Goal: Information Seeking & Learning: Learn about a topic

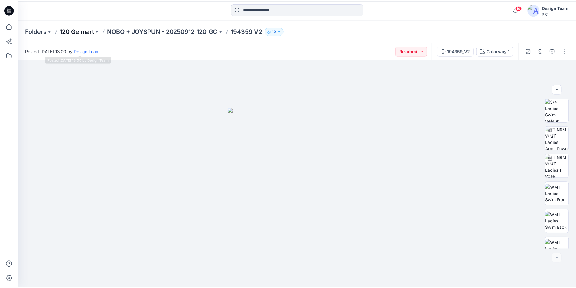
scroll to position [151, 0]
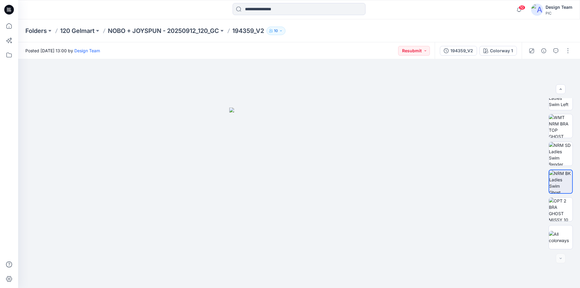
click at [14, 11] on icon at bounding box center [9, 10] width 10 height 10
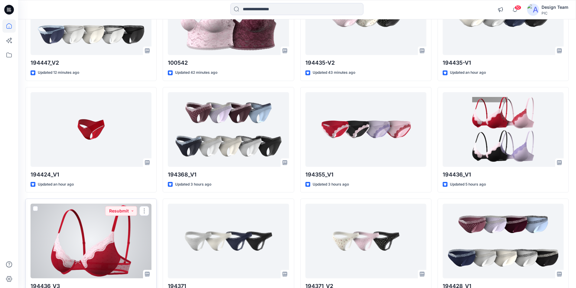
scroll to position [209, 0]
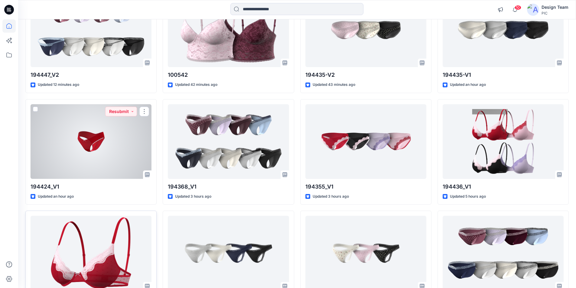
click at [119, 110] on div at bounding box center [91, 141] width 121 height 75
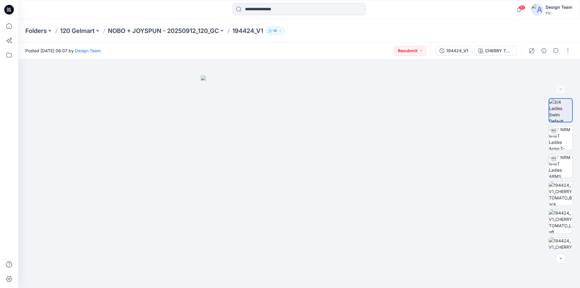
click at [8, 8] on icon at bounding box center [7, 8] width 1 height 0
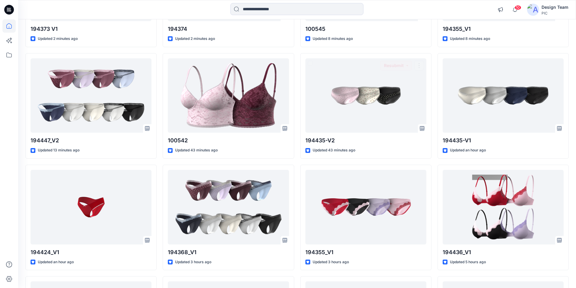
scroll to position [151, 0]
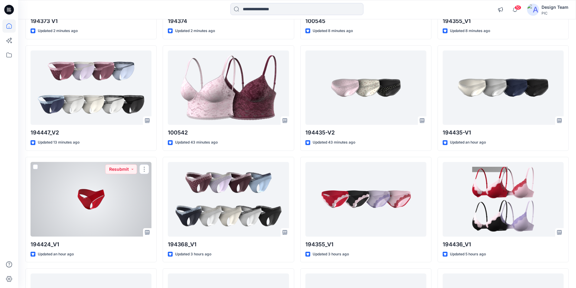
click at [86, 162] on div at bounding box center [91, 199] width 121 height 75
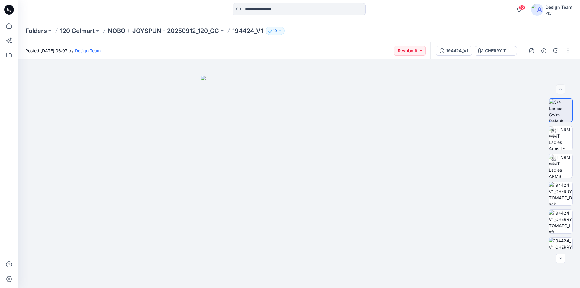
click at [11, 8] on icon at bounding box center [9, 10] width 10 height 10
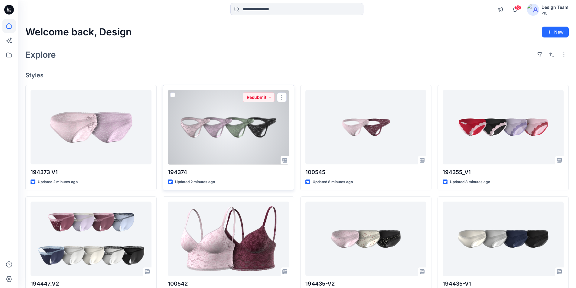
click at [232, 113] on div at bounding box center [228, 127] width 121 height 75
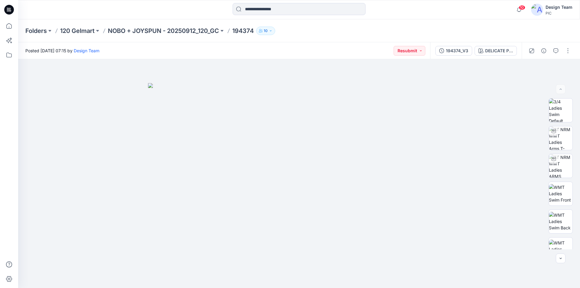
click at [9, 9] on icon at bounding box center [9, 10] width 10 height 10
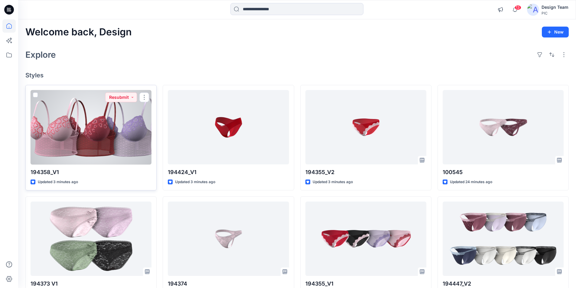
click at [124, 137] on div at bounding box center [91, 127] width 121 height 75
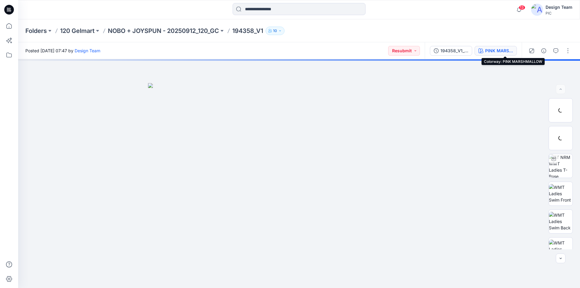
click at [495, 51] on div "PINK MARSHMALLOW" at bounding box center [499, 50] width 28 height 7
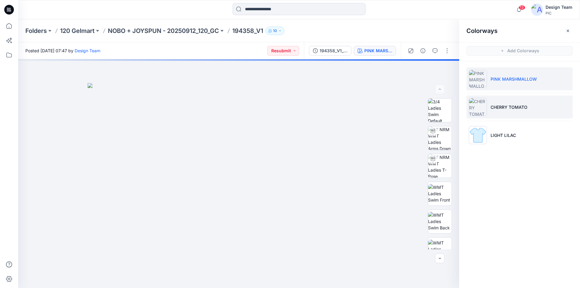
click at [517, 111] on li "CHERRY TOMATO" at bounding box center [520, 106] width 106 height 23
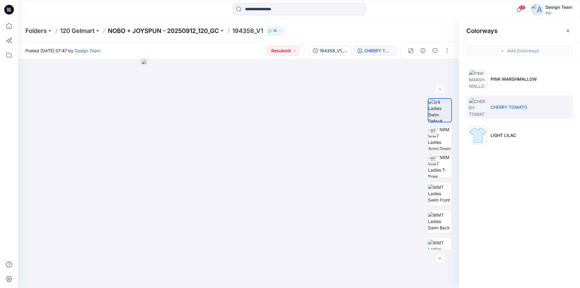
click at [170, 29] on p "NOBO + JOYSPUN - 20250912_120_GC" at bounding box center [163, 31] width 111 height 8
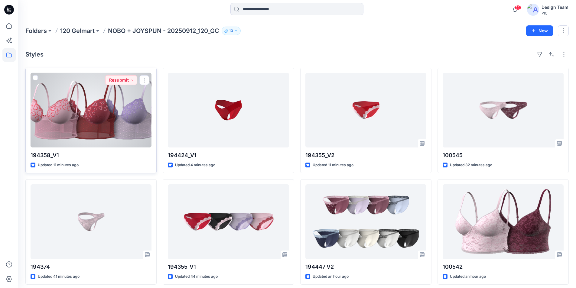
click at [103, 118] on div at bounding box center [91, 110] width 121 height 75
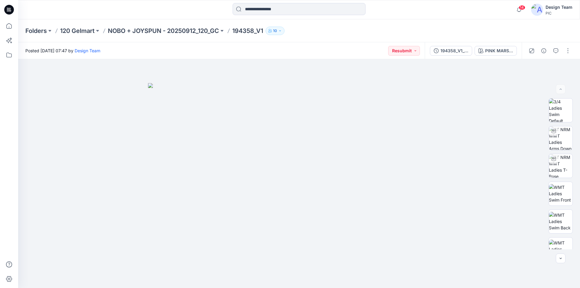
click at [10, 10] on icon at bounding box center [10, 10] width 2 height 0
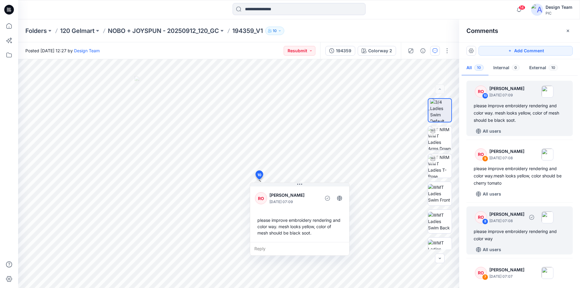
click at [524, 228] on div "please improve embroidery rendering and color way" at bounding box center [520, 235] width 92 height 15
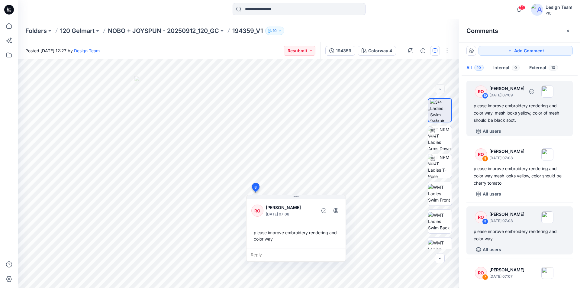
click at [520, 106] on div "please improve embroidery rendering and color way. mesh looks yellow, color of …" at bounding box center [520, 113] width 92 height 22
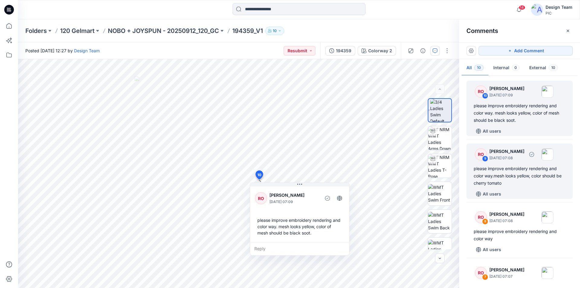
click at [517, 165] on div "please improve embroidery rendering and color way.mesh looks yellow, color shou…" at bounding box center [520, 176] width 92 height 22
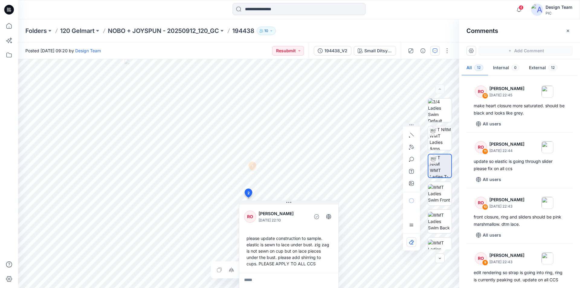
scroll to position [511, 0]
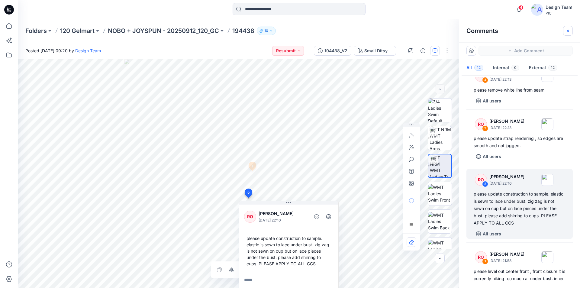
click at [569, 30] on icon "button" at bounding box center [568, 30] width 5 height 5
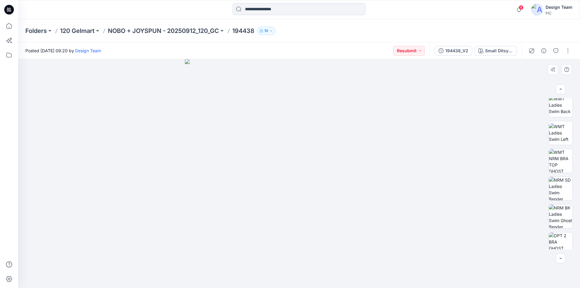
scroll to position [121, 0]
click at [559, 239] on img at bounding box center [561, 240] width 24 height 24
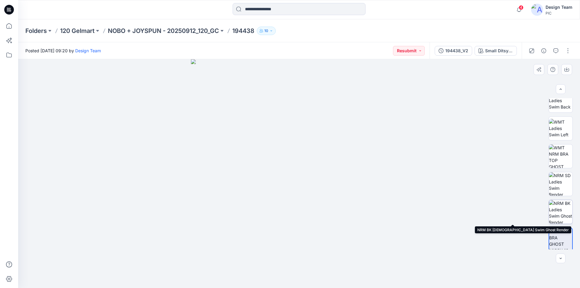
click at [562, 210] on img at bounding box center [561, 212] width 24 height 24
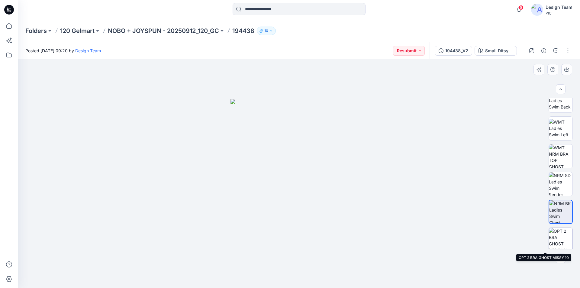
click at [560, 240] on img at bounding box center [561, 240] width 24 height 24
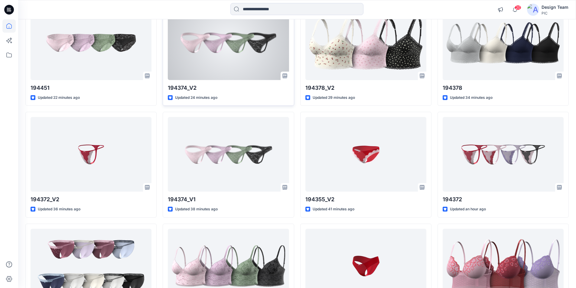
scroll to position [420, 0]
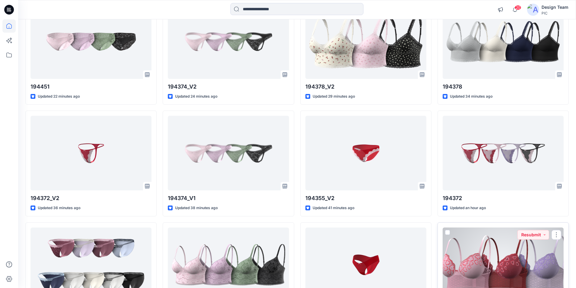
click at [505, 234] on div at bounding box center [502, 265] width 121 height 75
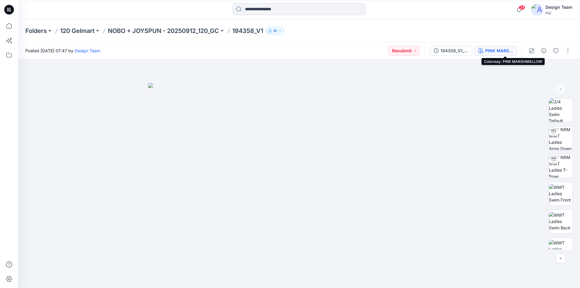
click at [499, 52] on div "PINK MARSHMALLOW" at bounding box center [499, 50] width 28 height 7
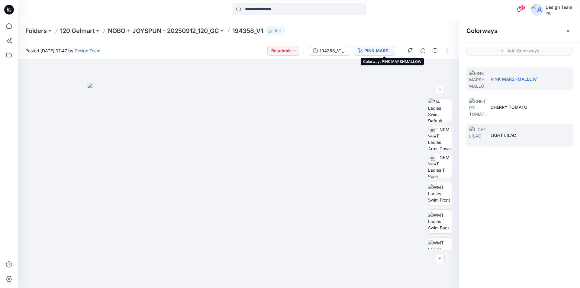
click at [510, 131] on li "LIGHT LILAC" at bounding box center [520, 135] width 106 height 23
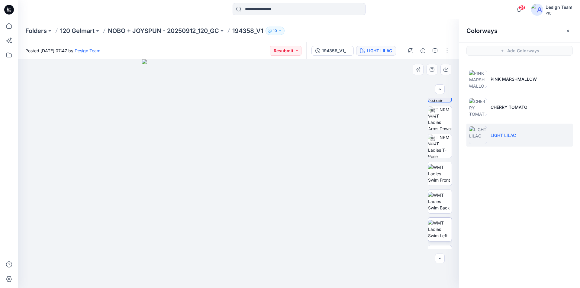
scroll to position [40, 0]
click at [440, 207] on img at bounding box center [440, 209] width 24 height 19
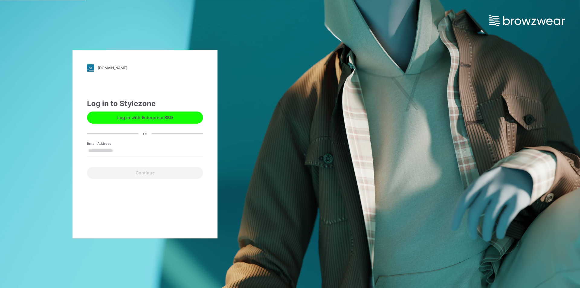
type input "**********"
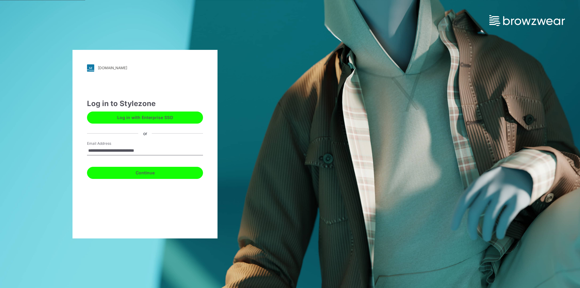
click at [129, 172] on button "Continue" at bounding box center [145, 173] width 116 height 12
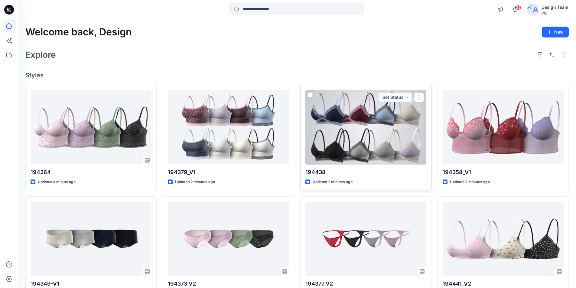
click at [369, 116] on div at bounding box center [365, 127] width 121 height 75
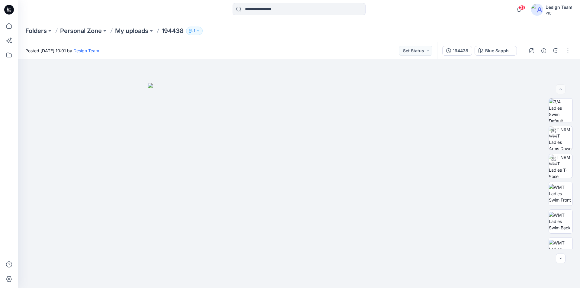
click at [11, 10] on icon at bounding box center [10, 10] width 2 height 0
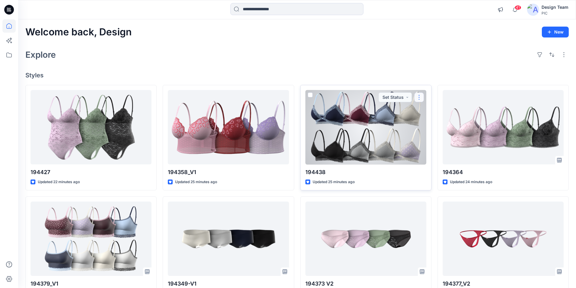
click at [419, 92] on button "button" at bounding box center [419, 97] width 10 height 10
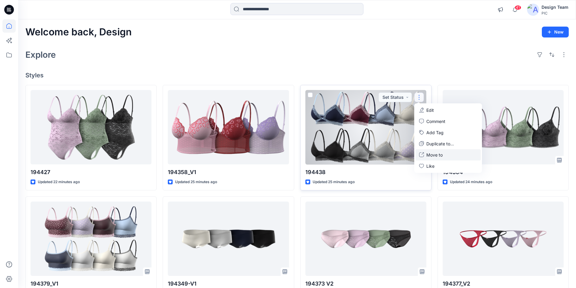
click at [431, 152] on p "Move to" at bounding box center [434, 155] width 16 height 6
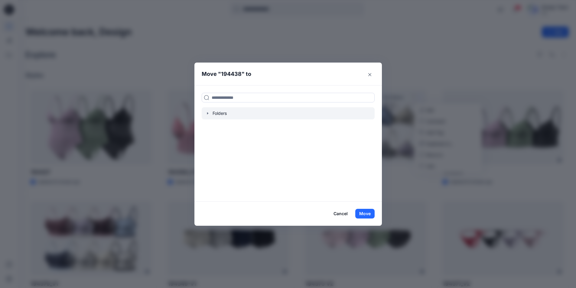
click at [207, 111] on icon "button" at bounding box center [207, 113] width 5 height 5
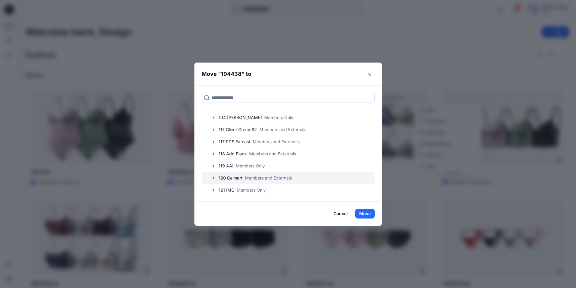
scroll to position [30, 0]
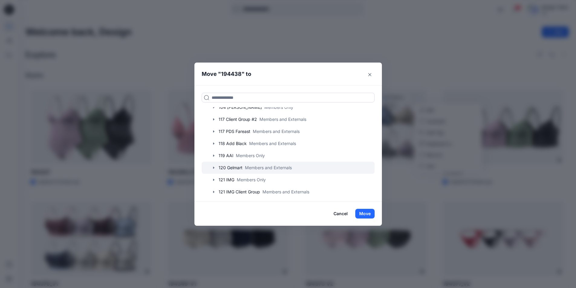
click at [212, 165] on icon "button" at bounding box center [213, 167] width 5 height 5
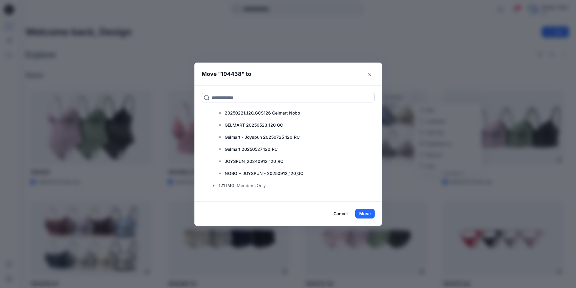
scroll to position [272, 0]
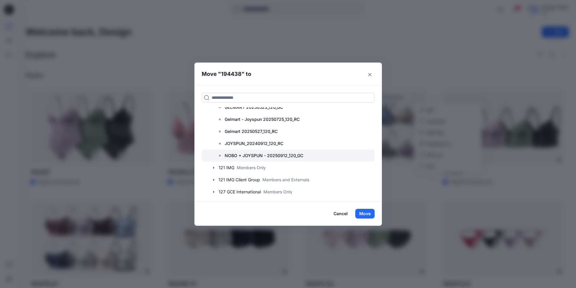
click at [225, 152] on p "NOBO + JOYSPUN - 20250912_120_GC" at bounding box center [264, 155] width 79 height 7
click at [371, 73] on icon "Close" at bounding box center [369, 74] width 3 height 3
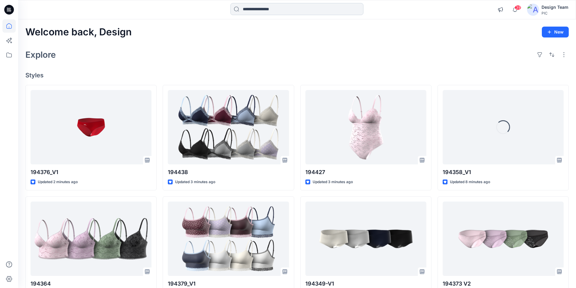
click at [280, 9] on input at bounding box center [296, 9] width 133 height 12
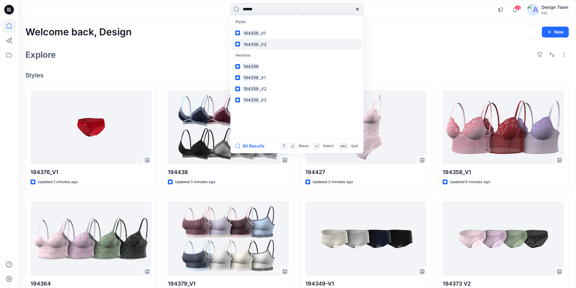
type input "******"
click at [270, 39] on link "194359 _V2" at bounding box center [296, 44] width 131 height 11
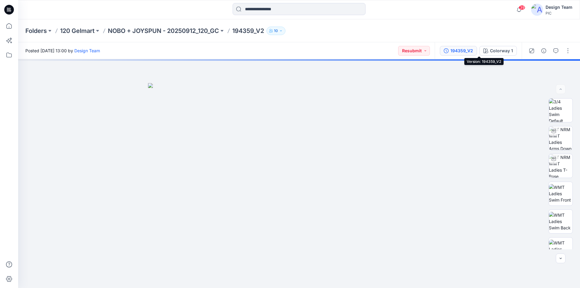
click at [473, 50] on div "194359_V2" at bounding box center [462, 50] width 23 height 7
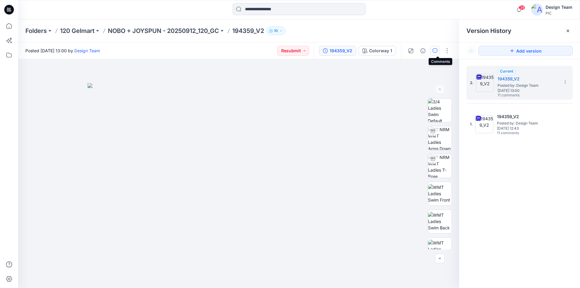
click at [437, 50] on icon "button" at bounding box center [435, 50] width 5 height 5
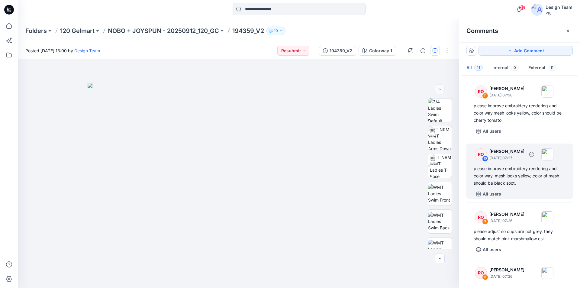
click at [550, 189] on div "All users" at bounding box center [523, 194] width 99 height 10
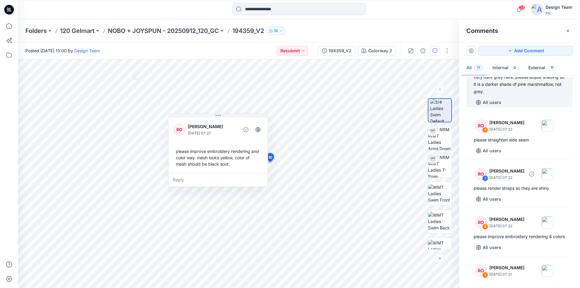
scroll to position [383, 0]
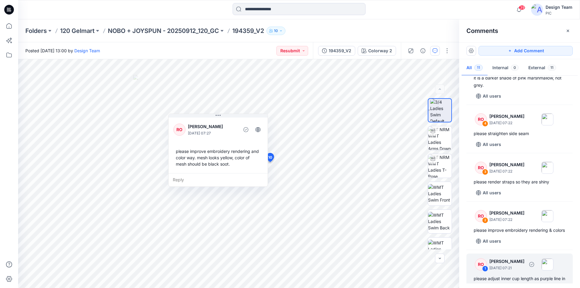
click at [545, 275] on div "please adjust inner cup length as purple line in image. elastic band at under b…" at bounding box center [520, 286] width 92 height 22
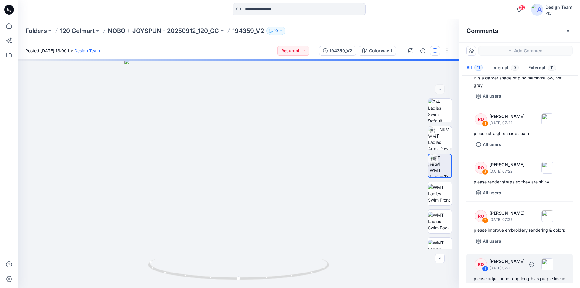
click at [527, 254] on div "RO 1 Raquel Ortiz October 10, 2025 07:21 please adjust inner cup length as purp…" at bounding box center [520, 281] width 106 height 55
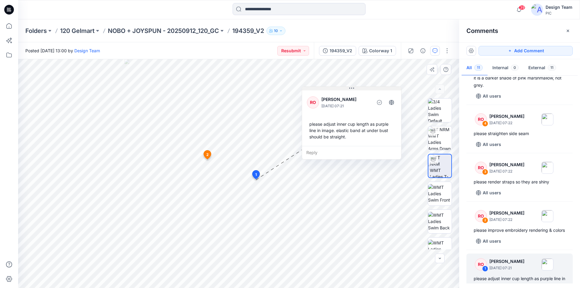
drag, startPoint x: 269, startPoint y: 111, endPoint x: 353, endPoint y: 89, distance: 86.9
click at [353, 89] on icon at bounding box center [351, 88] width 5 height 5
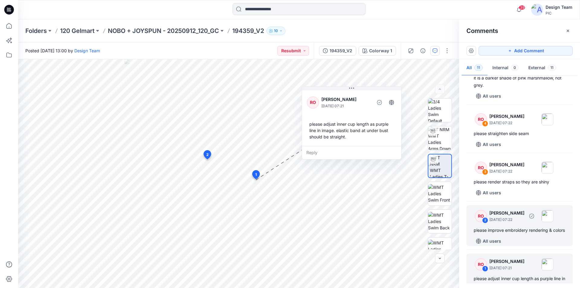
click at [516, 227] on div "please improve embroidery rendering & colors" at bounding box center [520, 230] width 92 height 7
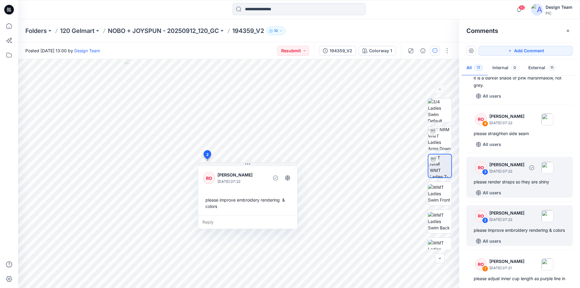
click at [520, 188] on div "All users" at bounding box center [523, 193] width 99 height 10
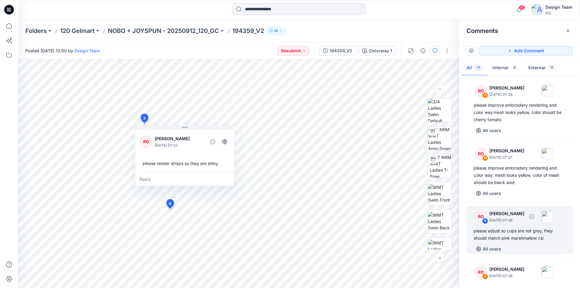
scroll to position [0, 0]
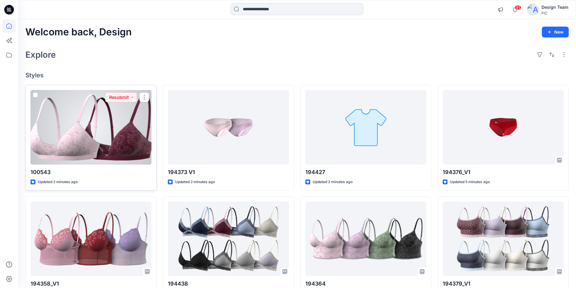
click at [110, 123] on div at bounding box center [91, 127] width 121 height 75
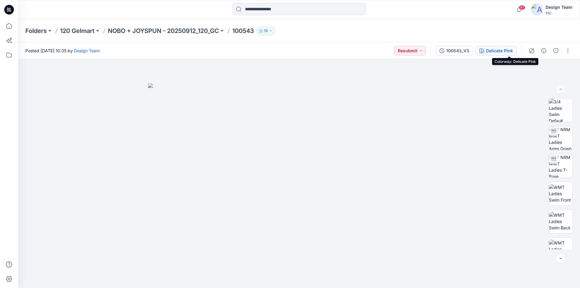
click at [506, 49] on div "Delicate Pink" at bounding box center [499, 50] width 27 height 7
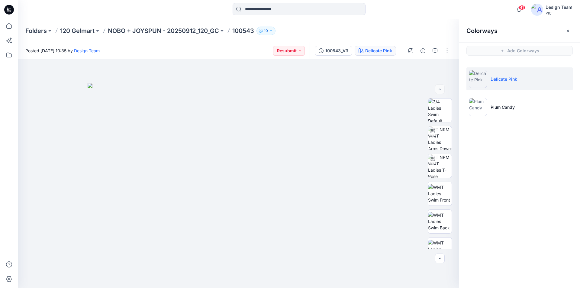
click at [8, 8] on icon at bounding box center [9, 10] width 10 height 10
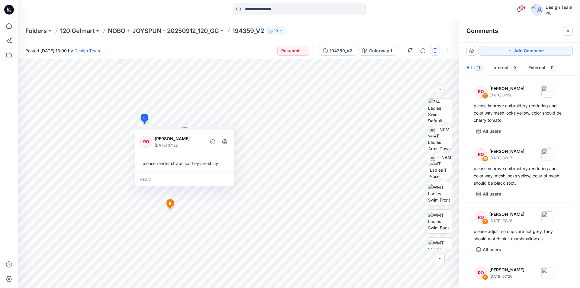
click at [569, 31] on icon "button" at bounding box center [568, 30] width 2 height 2
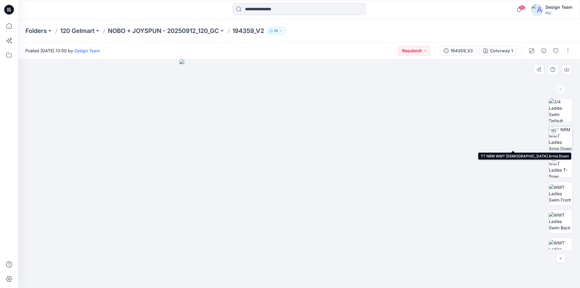
click at [563, 140] on img at bounding box center [561, 138] width 24 height 24
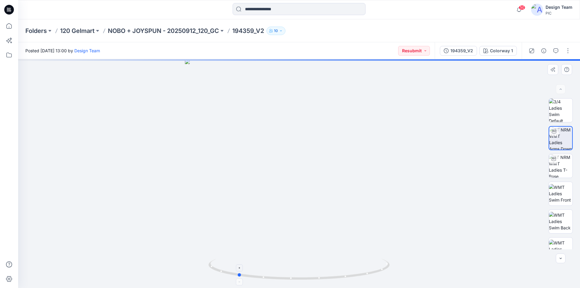
drag, startPoint x: 378, startPoint y: 272, endPoint x: 316, endPoint y: 277, distance: 61.9
click at [316, 277] on icon at bounding box center [300, 270] width 183 height 23
